Goal: Use online tool/utility: Use online tool/utility

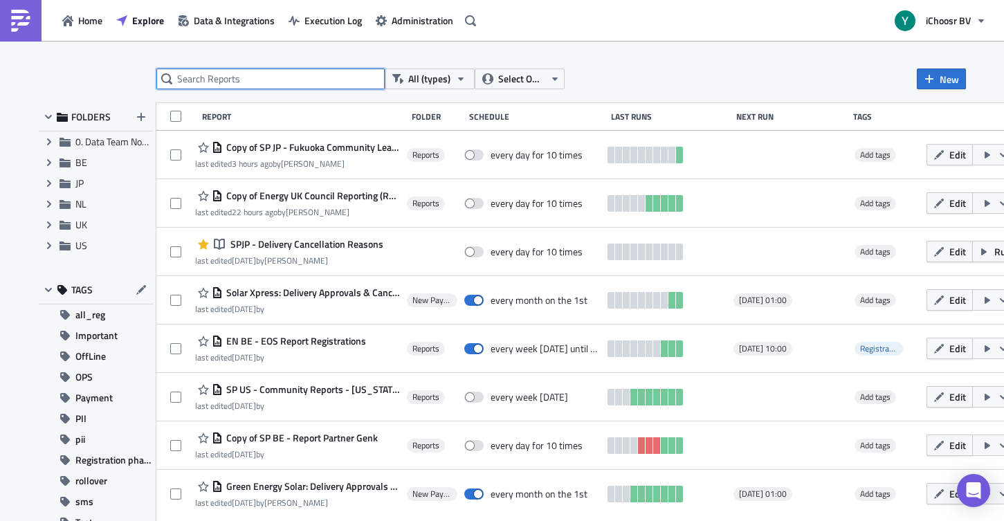
click at [277, 82] on input "text" at bounding box center [270, 78] width 228 height 21
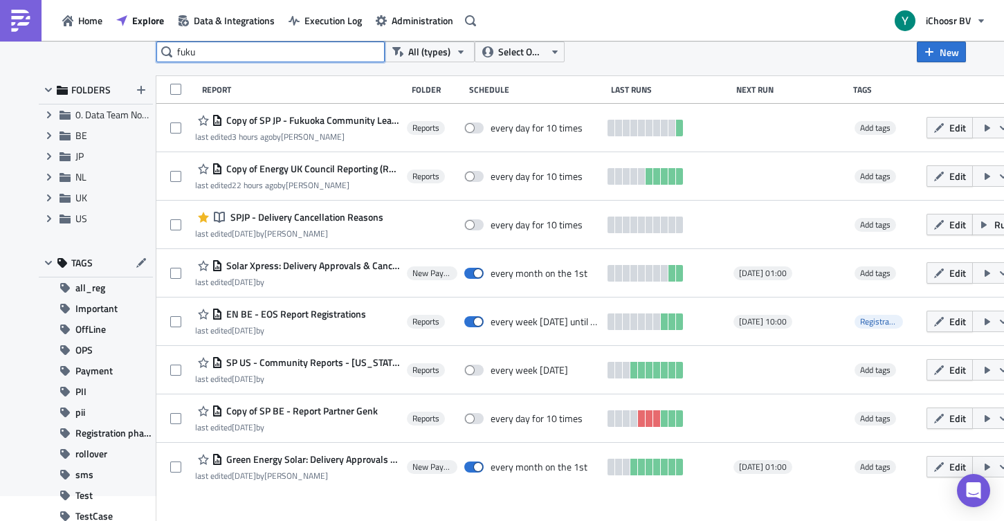
scroll to position [30, 0]
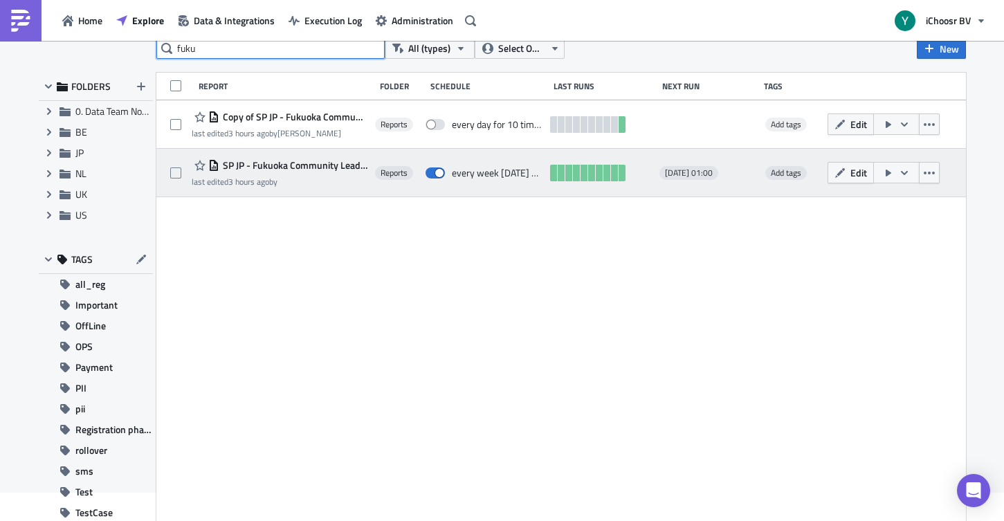
type input "fuku"
click at [322, 160] on span "SP JP - Fukuoka Community Leader Reports" at bounding box center [293, 165] width 148 height 12
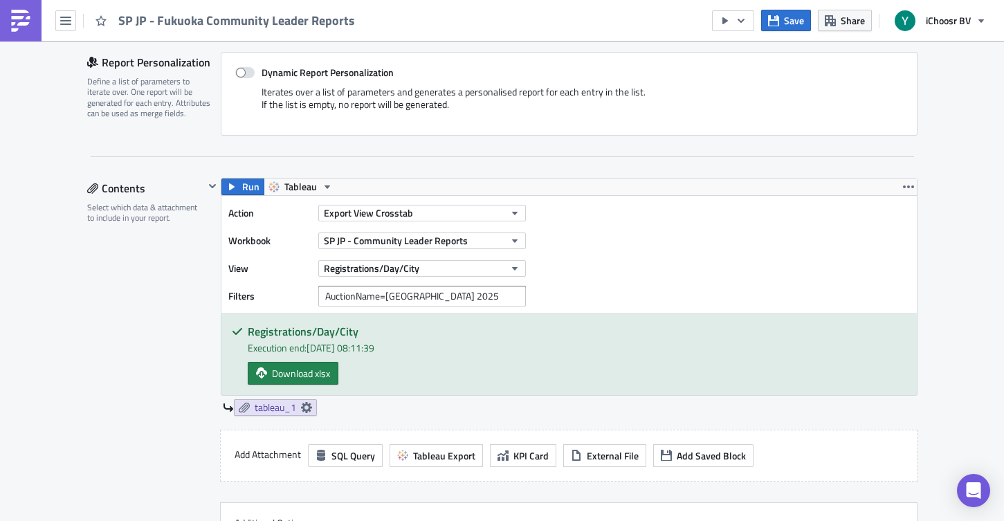
scroll to position [325, 0]
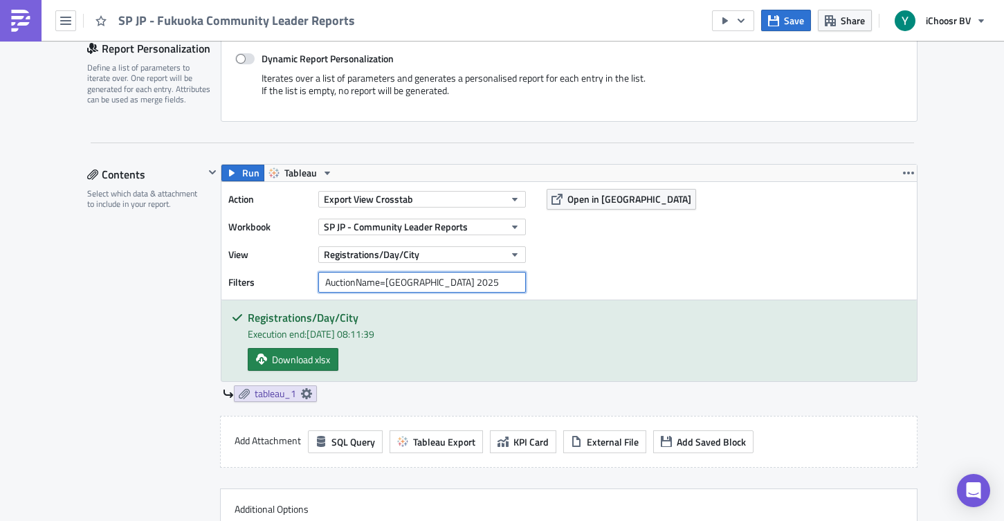
click at [456, 280] on input "AuctionName=[GEOGRAPHIC_DATA] 2025" at bounding box center [422, 282] width 208 height 21
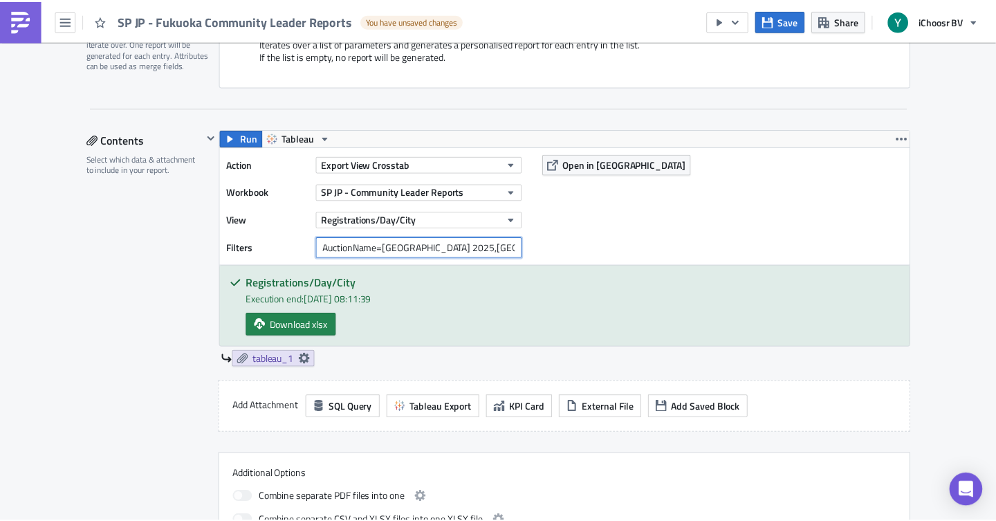
scroll to position [366, 0]
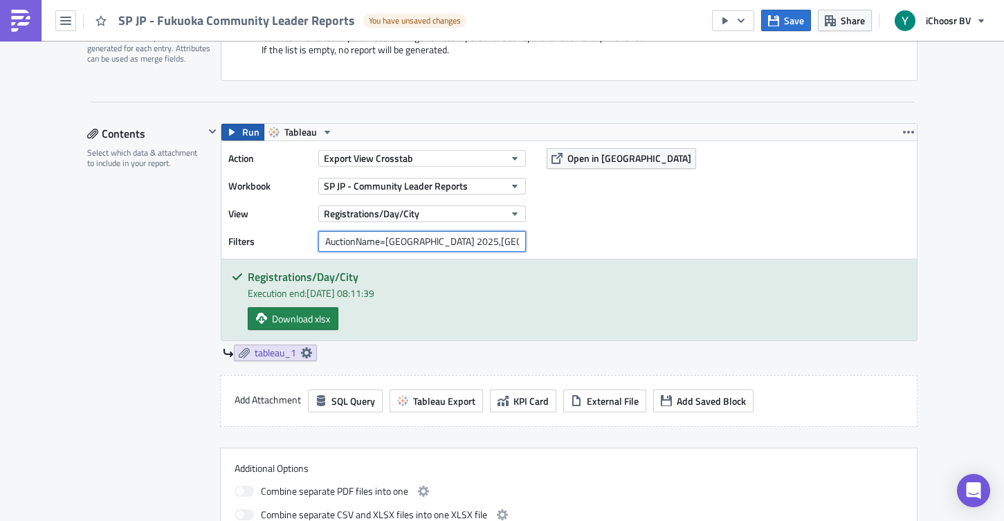
type input "AuctionName=[GEOGRAPHIC_DATA] 2025,[GEOGRAPHIC_DATA] 2025-2"
click at [246, 131] on span "Run" at bounding box center [250, 132] width 17 height 17
click at [299, 325] on link "Download xlsx" at bounding box center [293, 318] width 91 height 23
click at [796, 26] on span "Save" at bounding box center [794, 20] width 20 height 15
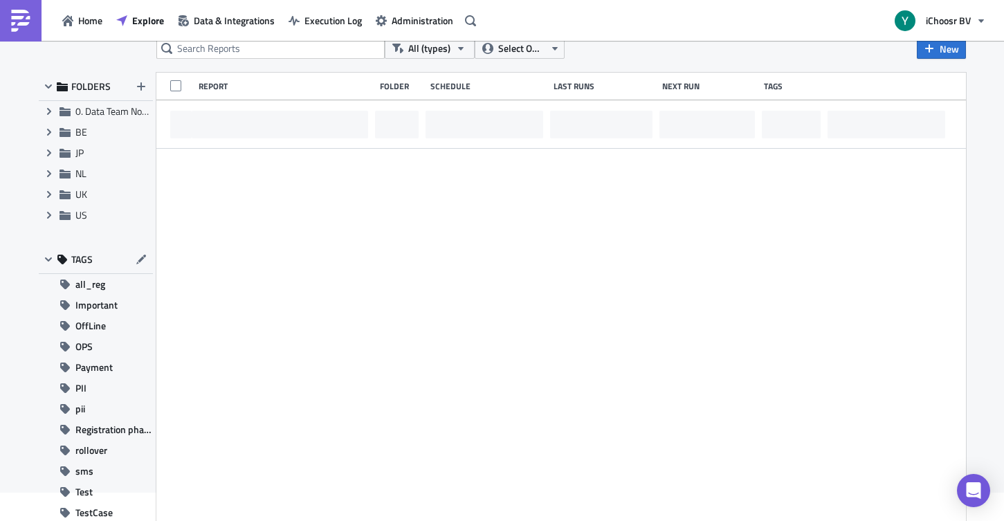
scroll to position [30, 0]
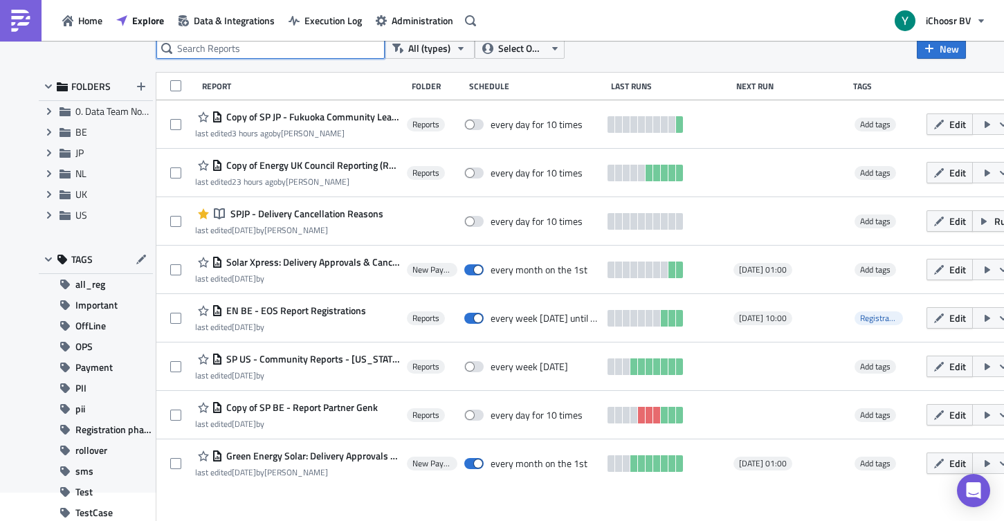
drag, startPoint x: 796, startPoint y: 26, endPoint x: 311, endPoint y: 46, distance: 486.1
click at [311, 46] on input "text" at bounding box center [270, 48] width 228 height 21
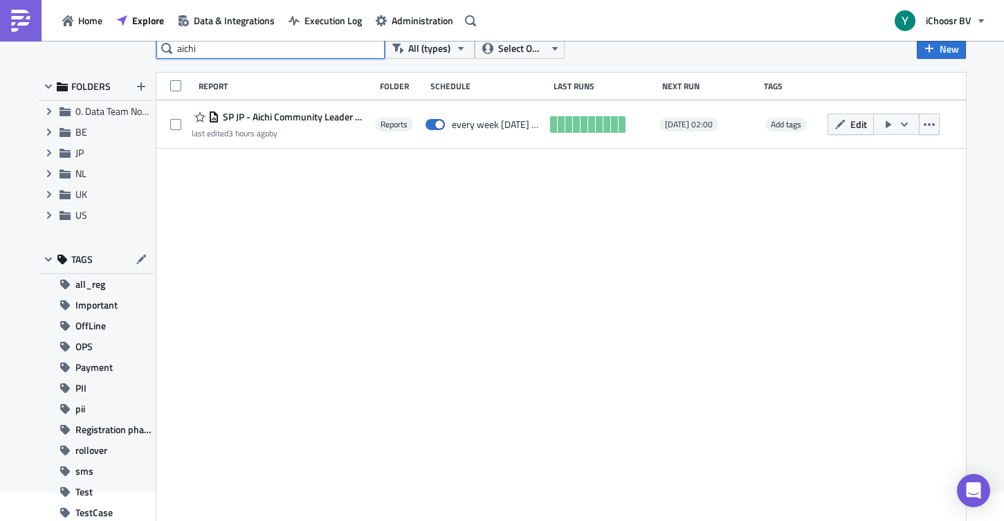
type input "aichi"
click at [321, 116] on span "SP JP - Aichi Community Leader Reports" at bounding box center [293, 117] width 148 height 12
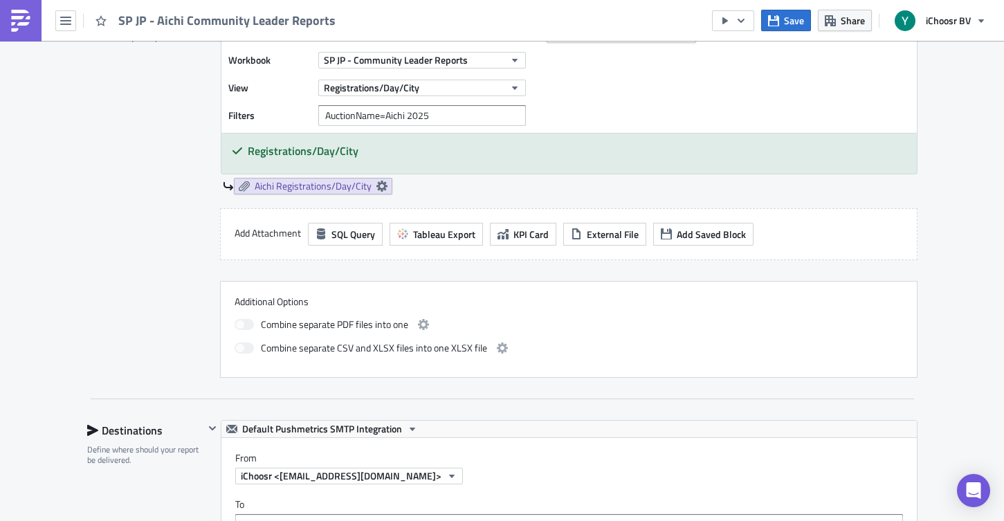
scroll to position [458, 0]
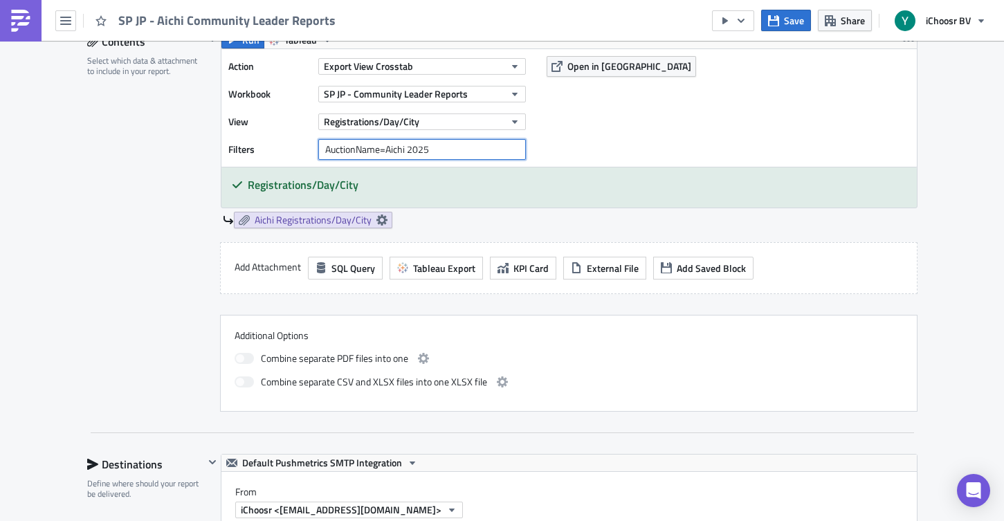
click at [441, 147] on input "AuctionName=Aichi 2025" at bounding box center [422, 149] width 208 height 21
type input "AuctionName=Aichi 2025,Aichi 2025-2"
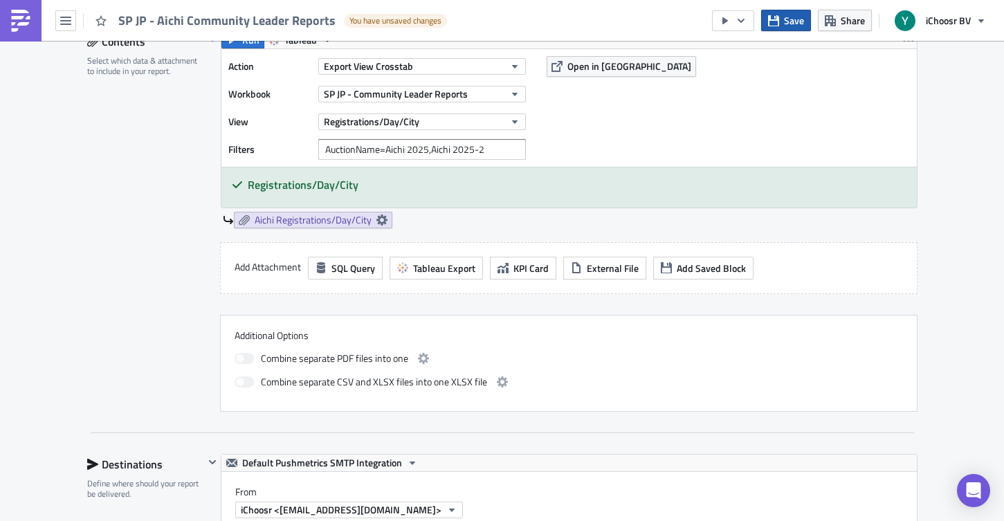
drag, startPoint x: 311, startPoint y: 46, endPoint x: 780, endPoint y: 19, distance: 469.9
click at [780, 19] on button "Save" at bounding box center [786, 20] width 50 height 21
